Goal: Check status: Check status

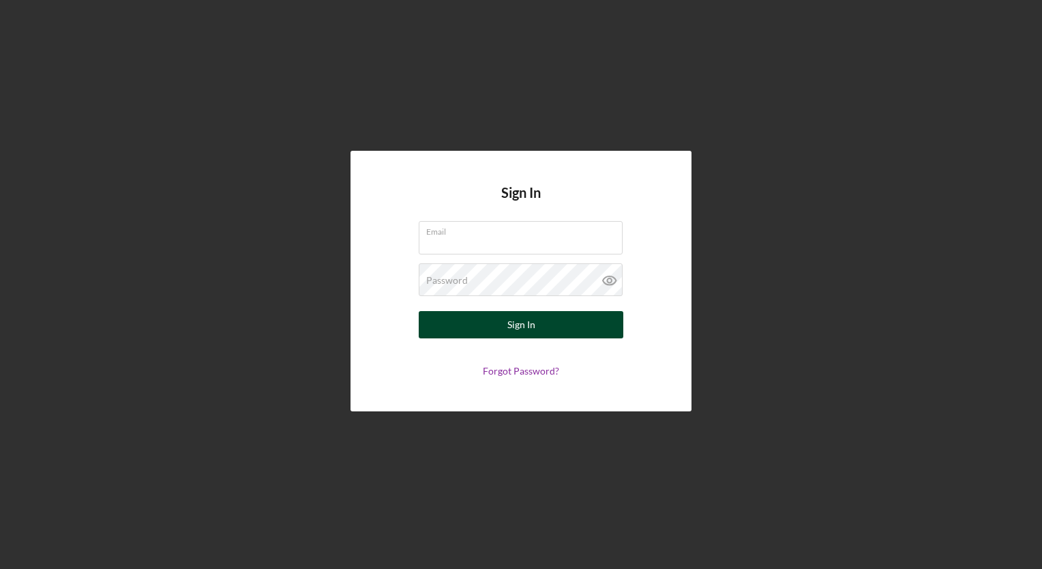
type input "[EMAIL_ADDRESS][DOMAIN_NAME]"
click at [434, 322] on button "Sign In" at bounding box center [521, 324] width 205 height 27
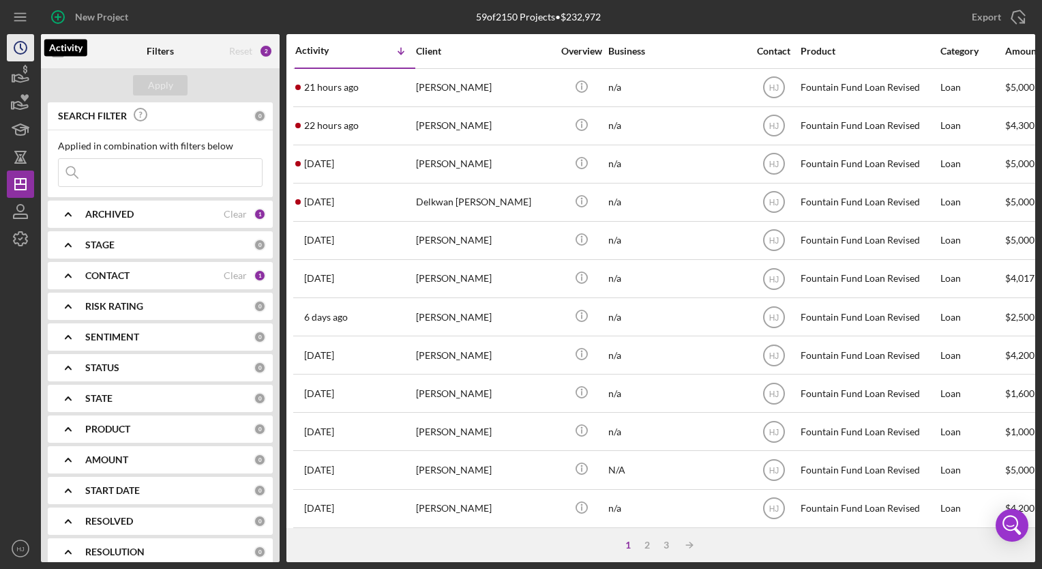
click at [20, 49] on icon "Icon/History" at bounding box center [20, 48] width 34 height 34
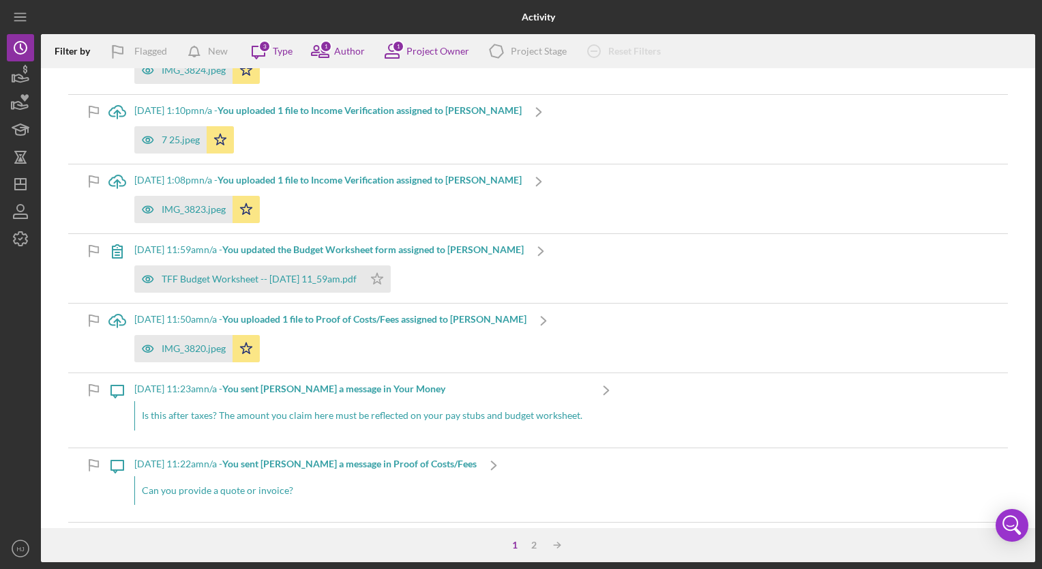
scroll to position [498, 0]
click at [19, 74] on icon "button" at bounding box center [21, 77] width 14 height 7
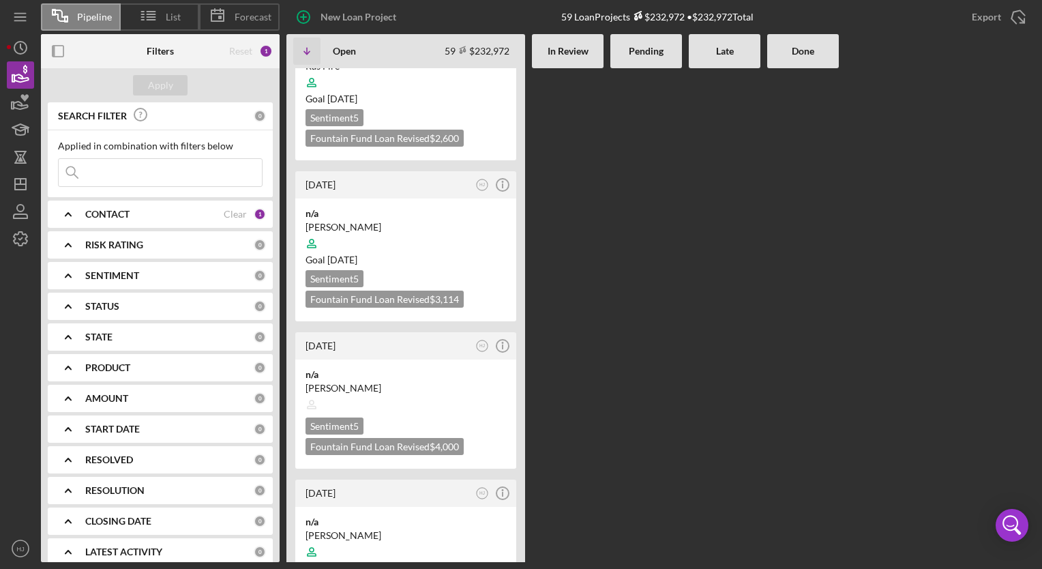
scroll to position [3644, 0]
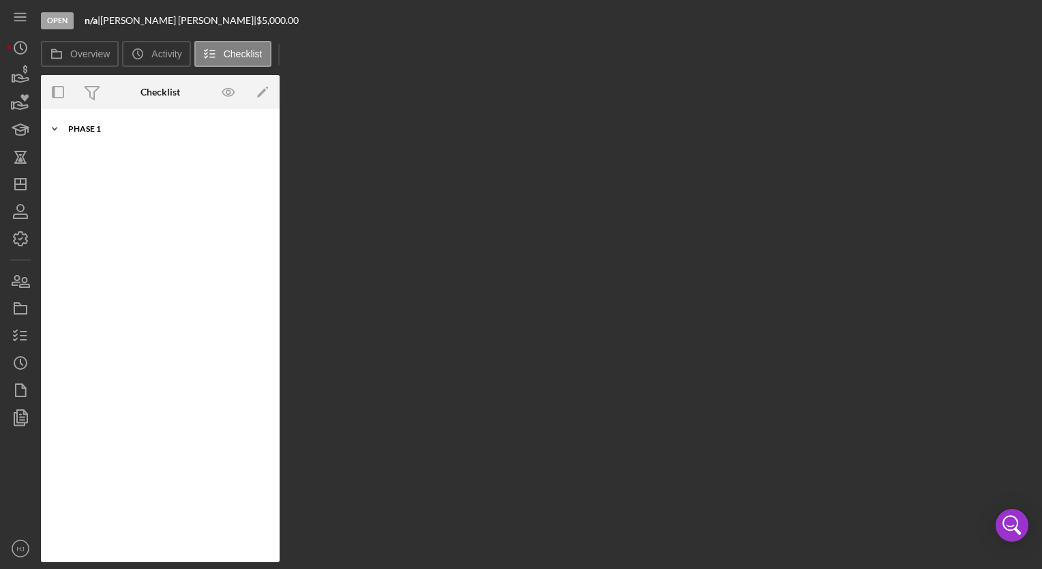
click at [85, 135] on div "Icon/Expander Phase 1 10 / 10" at bounding box center [160, 128] width 239 height 27
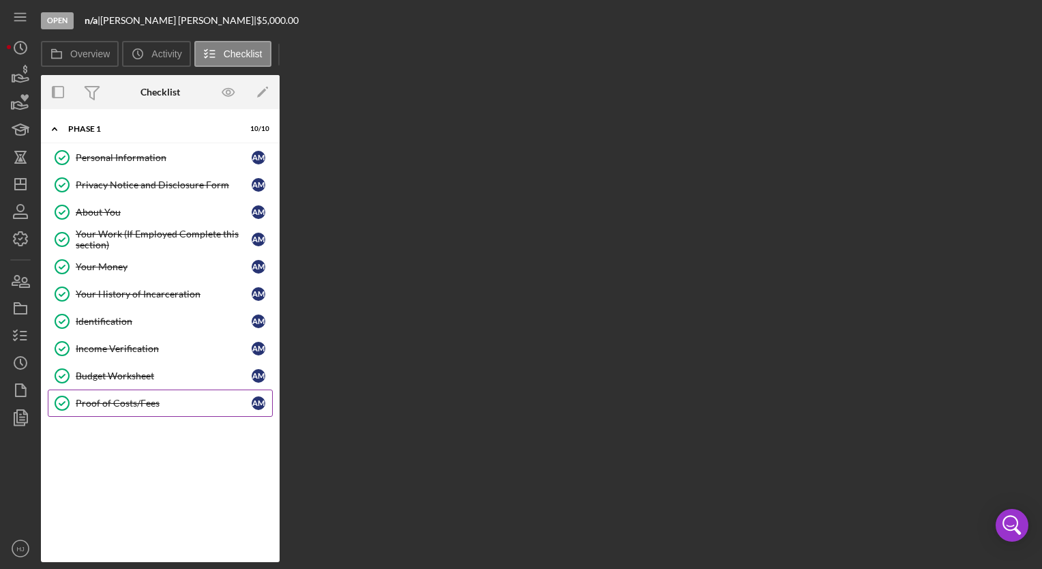
click at [151, 397] on div "Proof of Costs/Fees" at bounding box center [164, 402] width 176 height 11
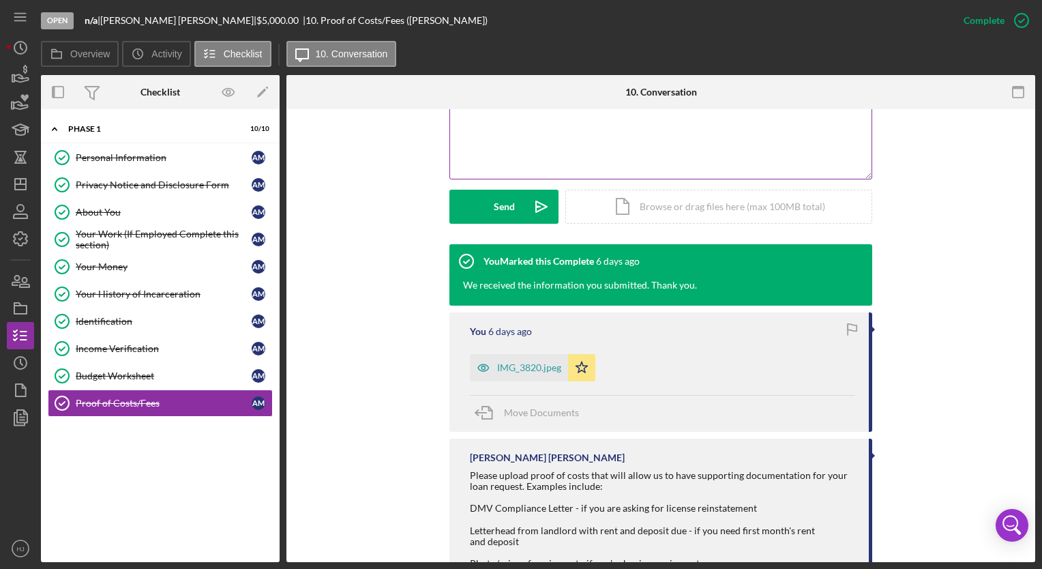
scroll to position [303, 0]
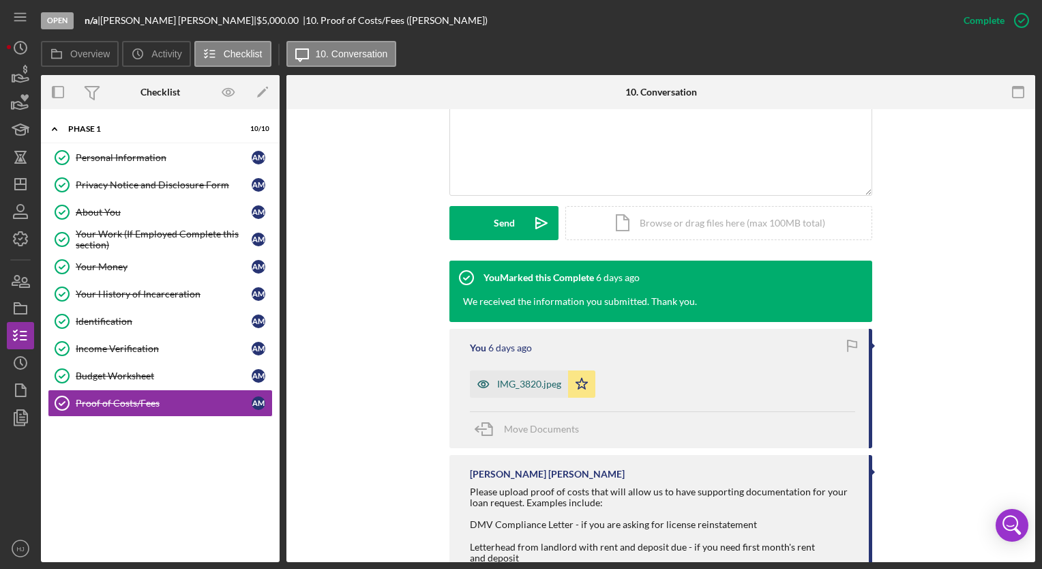
click at [524, 375] on div "IMG_3820.jpeg" at bounding box center [519, 383] width 98 height 27
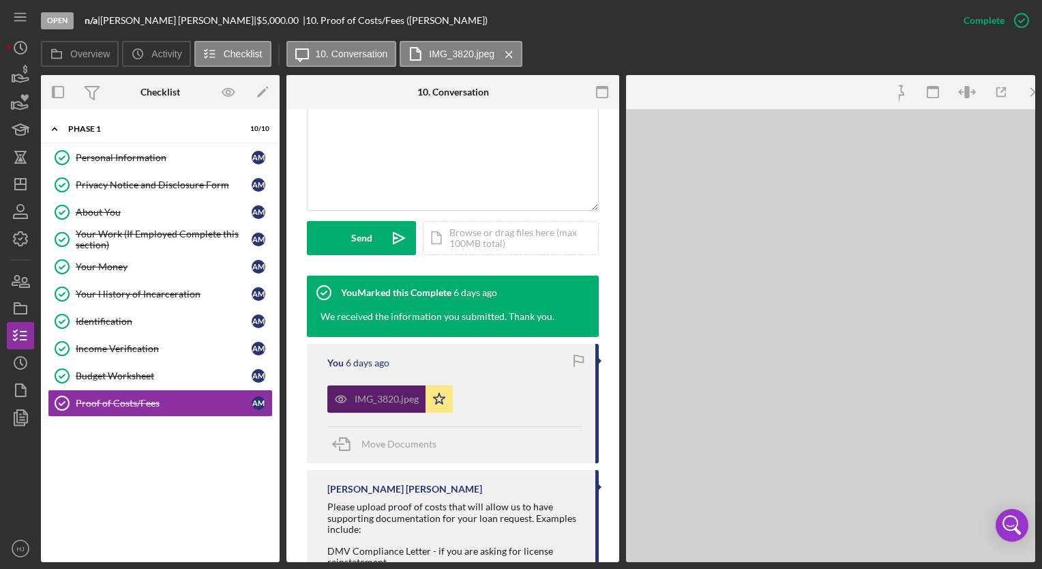
scroll to position [319, 0]
